Goal: Task Accomplishment & Management: Manage account settings

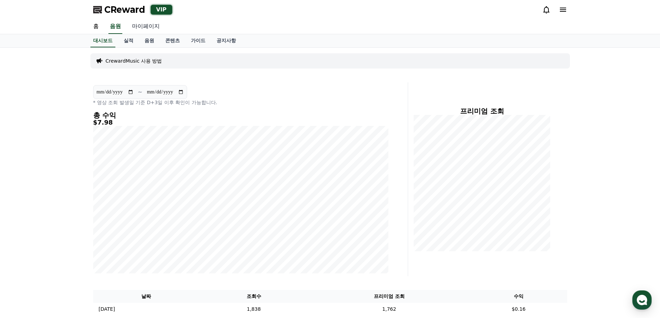
click at [144, 29] on link "마이페이지" at bounding box center [145, 26] width 39 height 15
select select "**********"
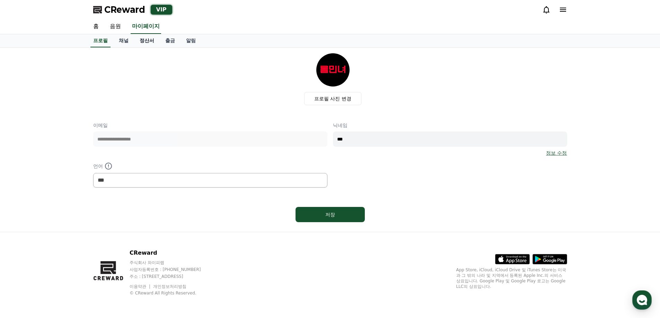
click at [152, 42] on link "정산서" at bounding box center [147, 40] width 26 height 13
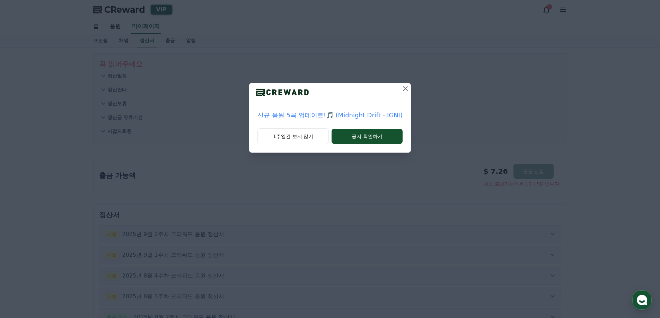
click at [407, 87] on icon at bounding box center [405, 88] width 8 height 8
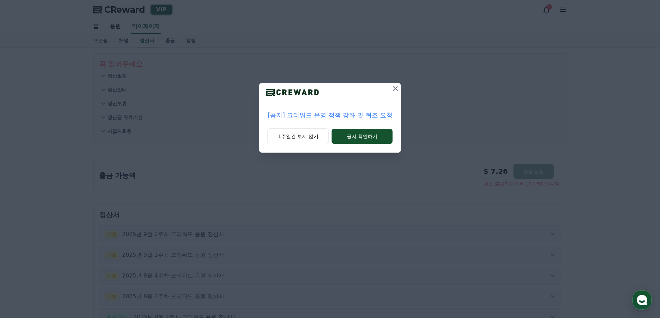
click at [396, 87] on icon at bounding box center [395, 88] width 8 height 8
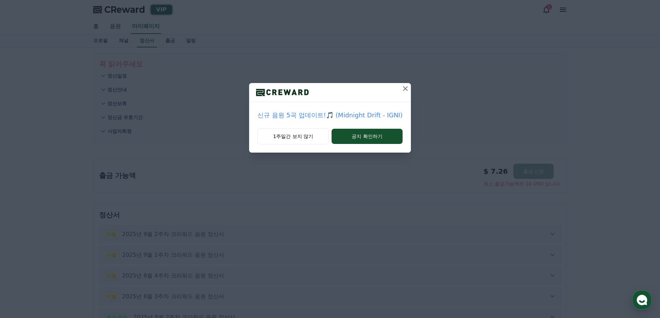
click at [403, 87] on icon at bounding box center [405, 88] width 5 height 5
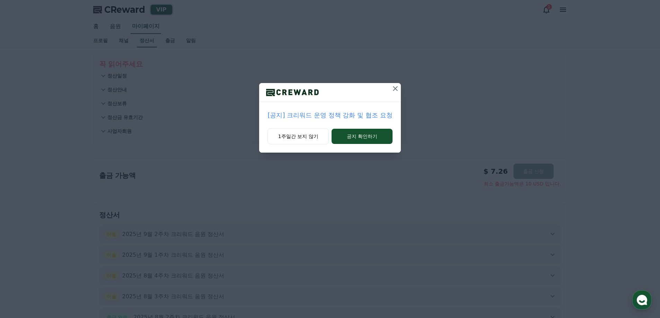
click at [398, 88] on icon at bounding box center [395, 88] width 8 height 8
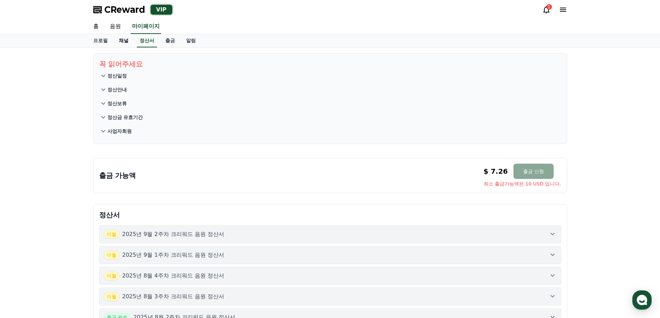
click at [123, 41] on link "채널" at bounding box center [123, 40] width 21 height 13
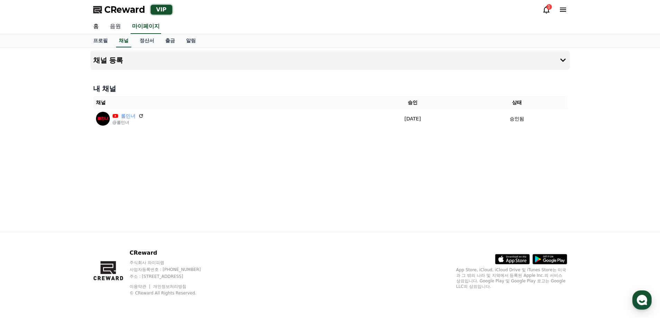
click at [111, 32] on link "음원" at bounding box center [115, 26] width 22 height 15
